Goal: Check status: Check status

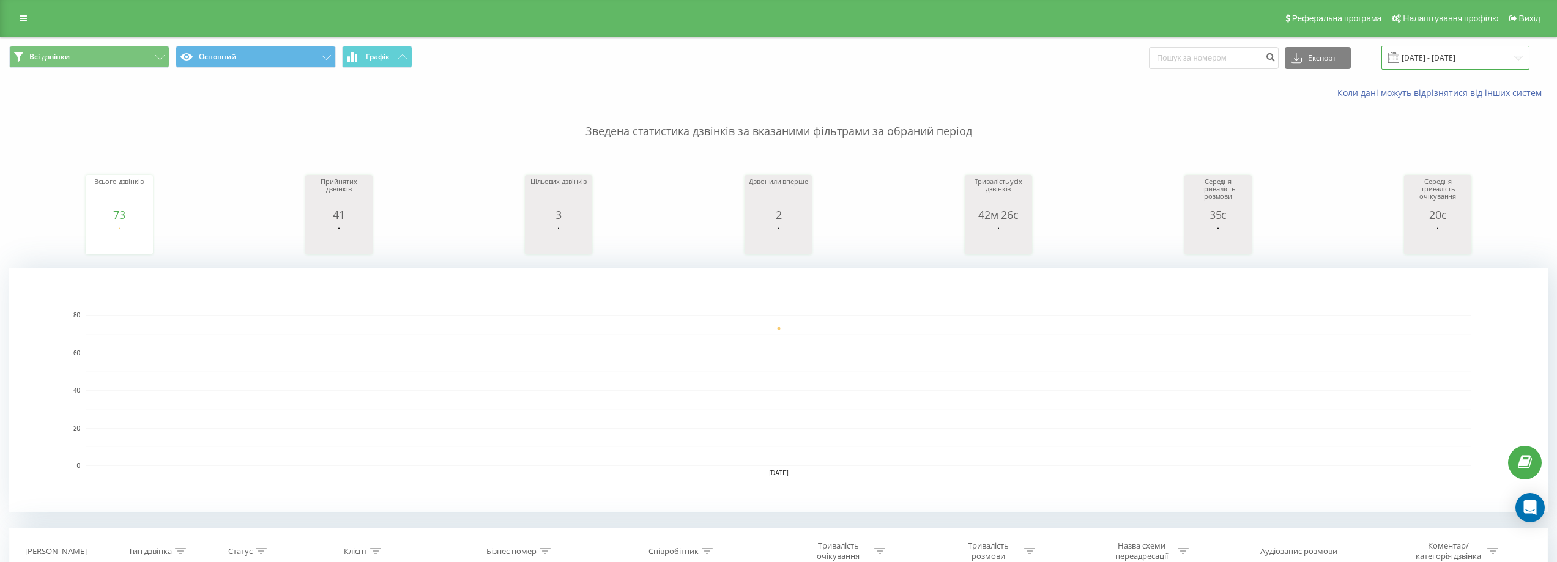
click at [1465, 54] on input "[DATE] - [DATE]" at bounding box center [1455, 58] width 148 height 24
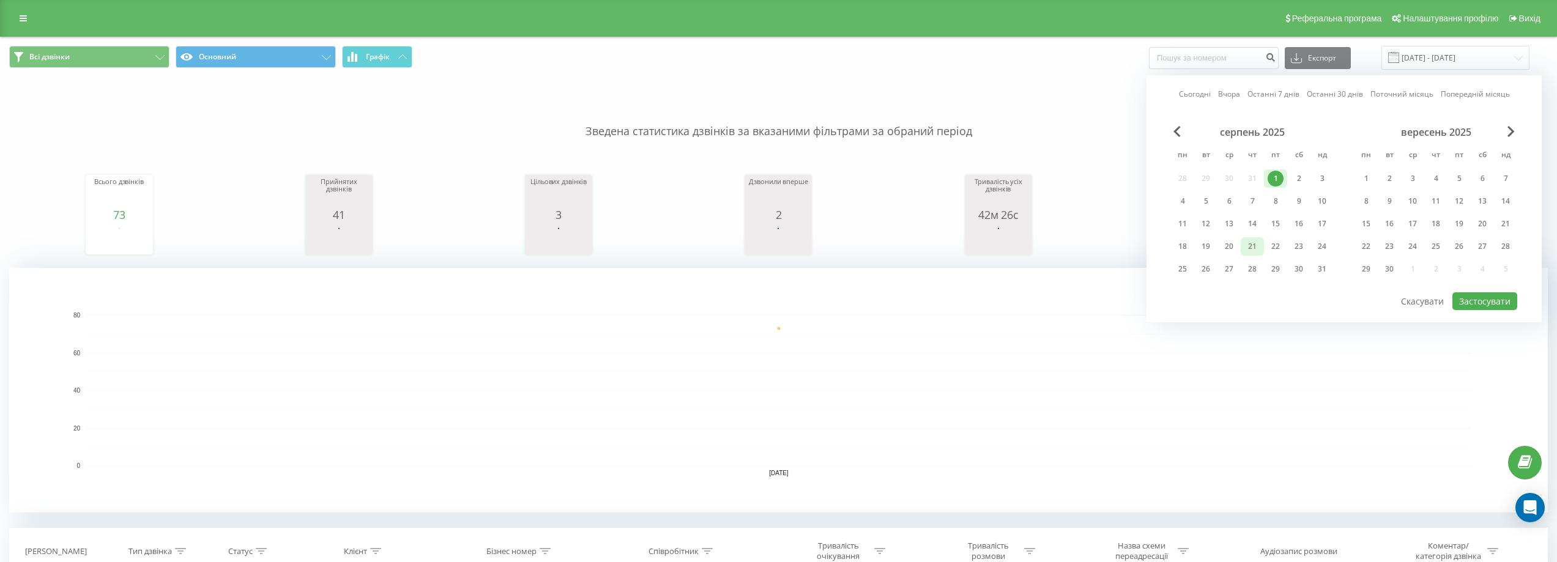
click at [1256, 244] on div "21" at bounding box center [1252, 247] width 16 height 16
click at [1481, 305] on button "Застосувати" at bounding box center [1484, 301] width 65 height 18
type input "[DATE] - [DATE]"
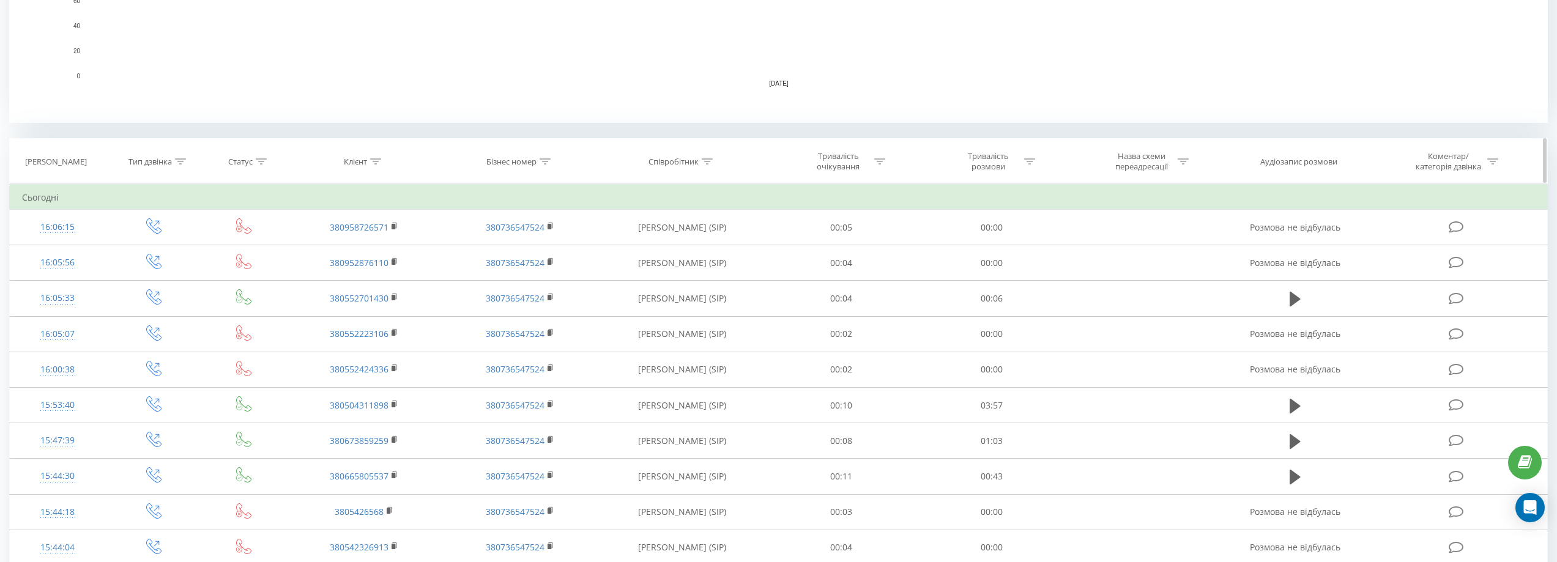
scroll to position [428, 0]
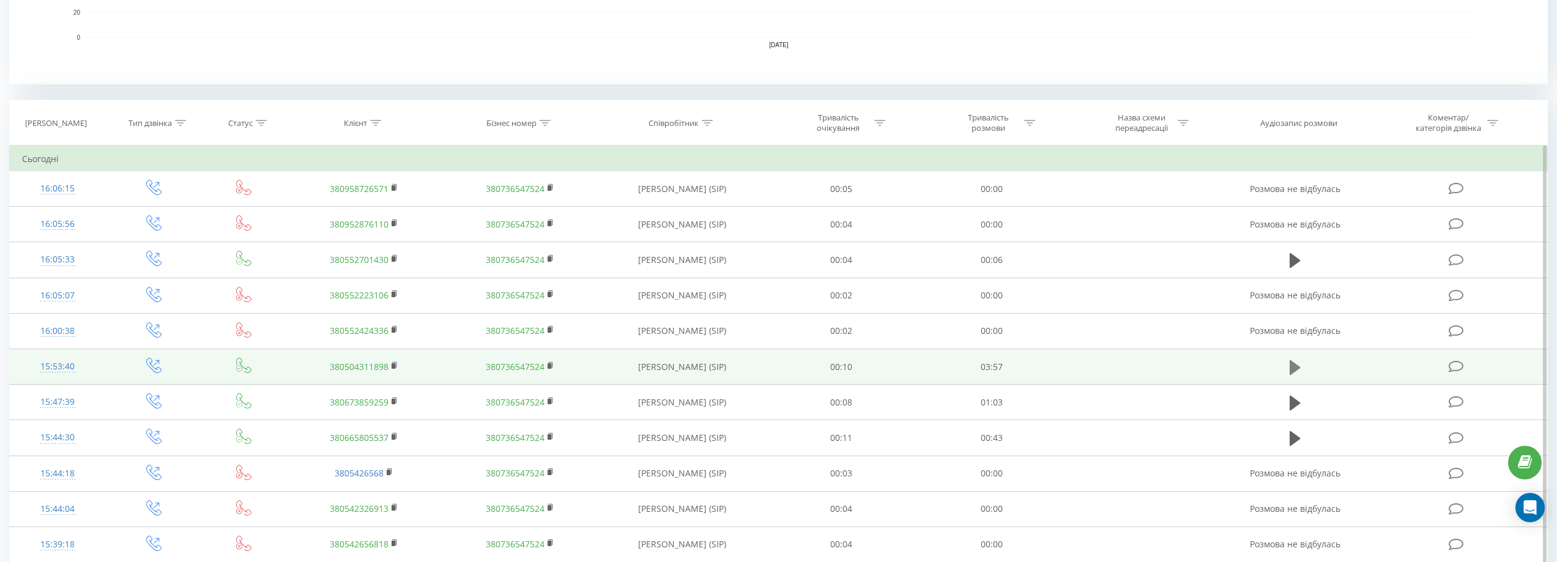
click at [1297, 365] on icon at bounding box center [1295, 367] width 11 height 15
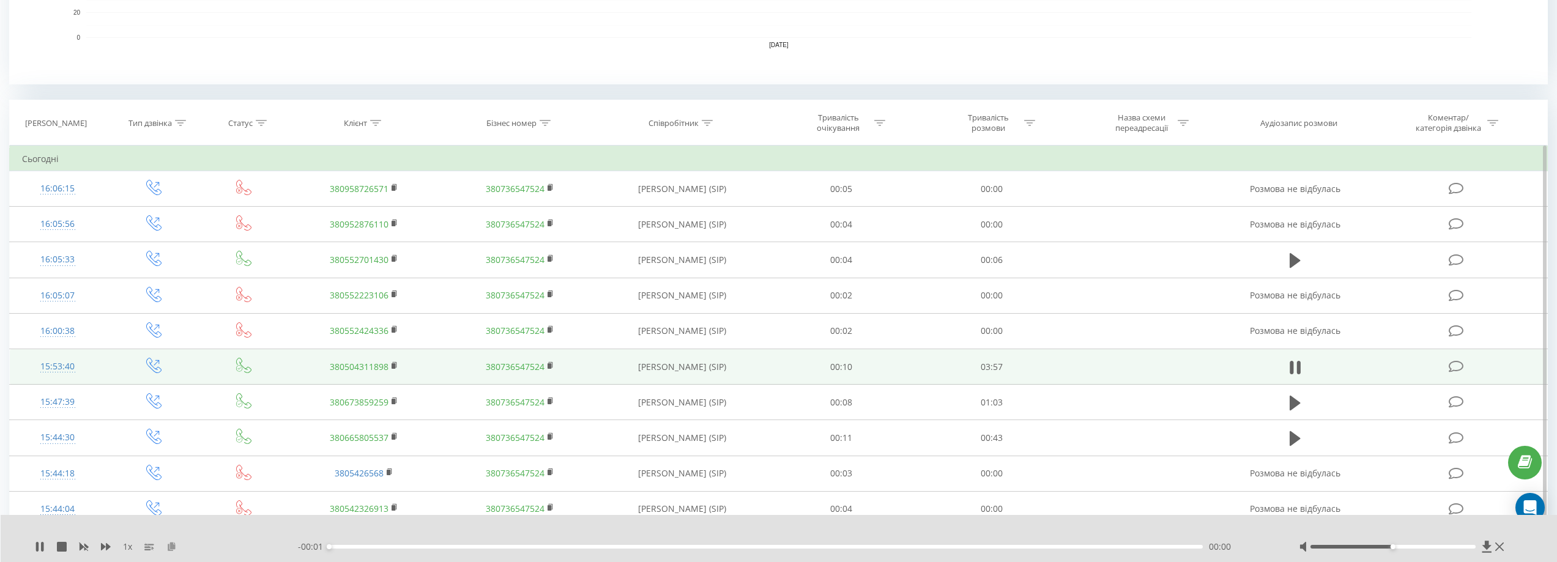
click at [173, 547] on icon at bounding box center [171, 546] width 10 height 9
click at [538, 544] on div "- 03:57 00:00 00:00" at bounding box center [783, 547] width 970 height 12
click at [540, 546] on div "00:00" at bounding box center [765, 547] width 873 height 4
click at [657, 548] on div "01:01" at bounding box center [765, 547] width 873 height 4
click at [39, 545] on icon at bounding box center [40, 547] width 10 height 10
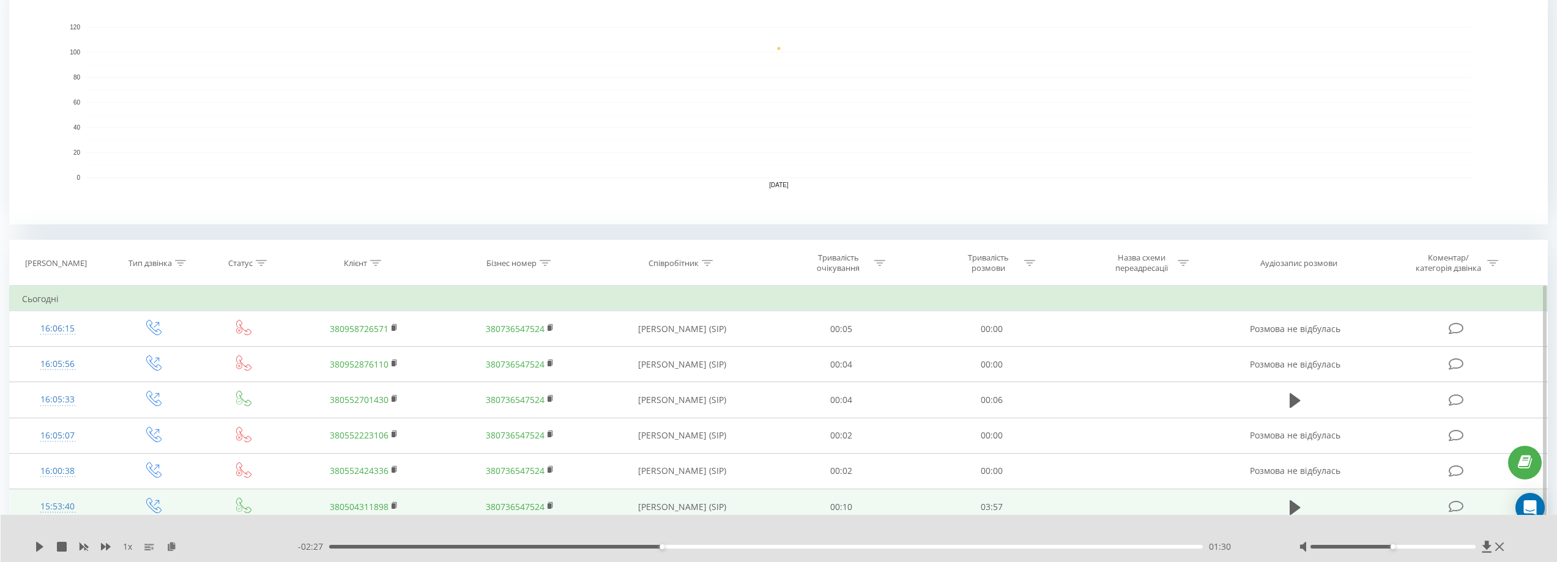
scroll to position [122, 0]
